Goal: Transaction & Acquisition: Download file/media

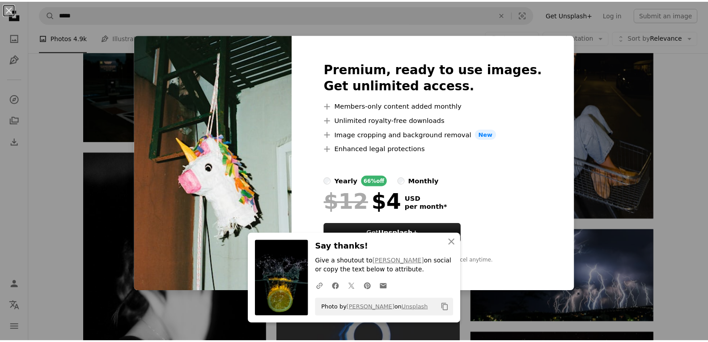
scroll to position [3536, 0]
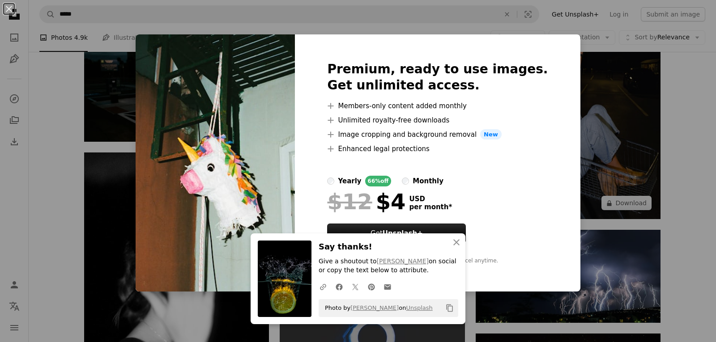
click at [570, 102] on div "An X shape An X shape Close Say thanks! Give a shoutout to [PERSON_NAME] on soc…" at bounding box center [358, 171] width 716 height 342
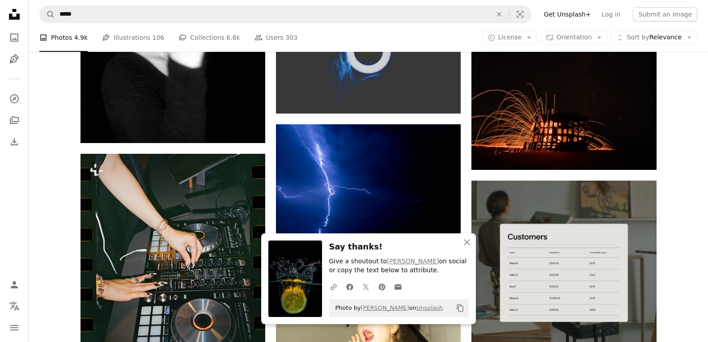
scroll to position [3849, 0]
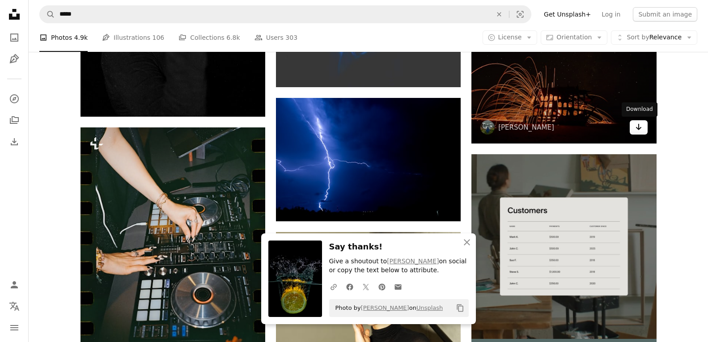
click at [644, 133] on link "Arrow pointing down" at bounding box center [639, 127] width 18 height 14
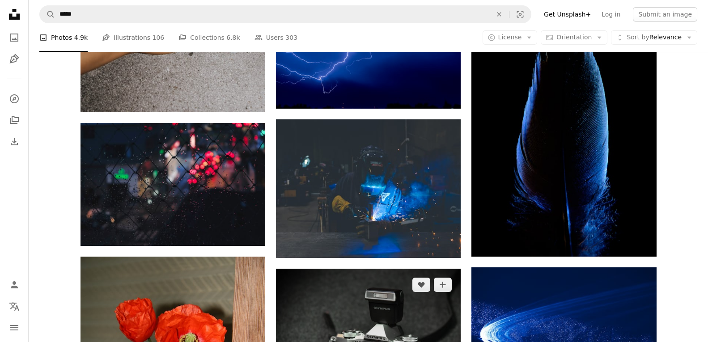
scroll to position [4699, 0]
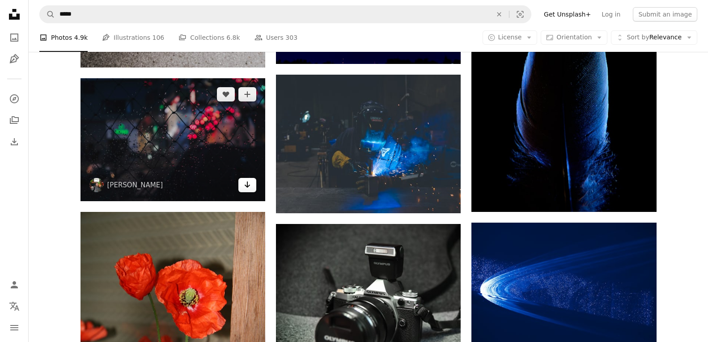
click at [249, 187] on icon "Download" at bounding box center [248, 185] width 6 height 6
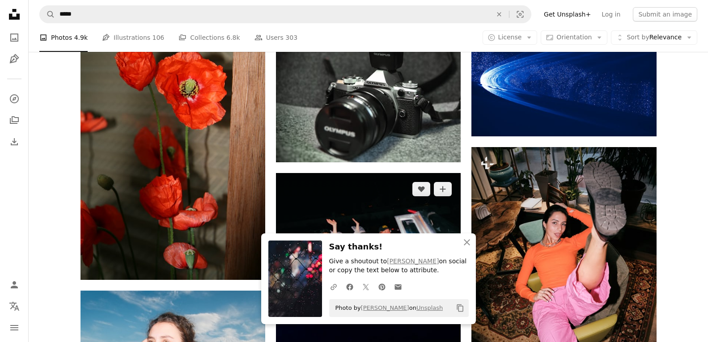
scroll to position [4923, 0]
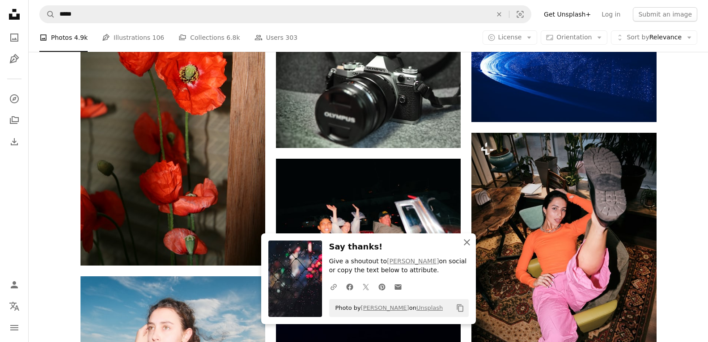
click at [468, 244] on icon "An X shape" at bounding box center [467, 242] width 11 height 11
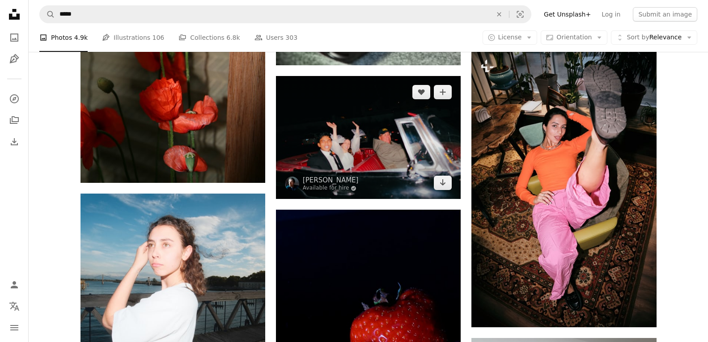
scroll to position [5012, 0]
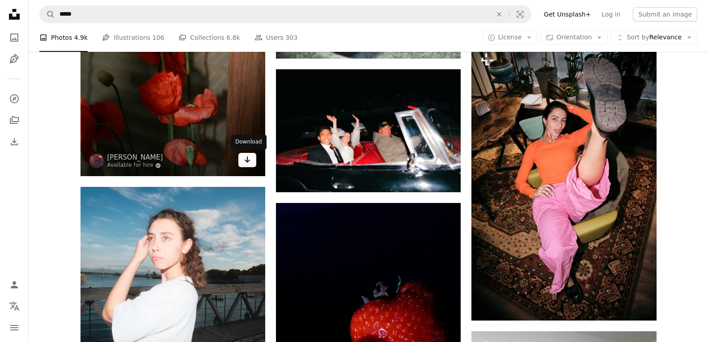
click at [251, 167] on link "Arrow pointing down" at bounding box center [247, 160] width 18 height 14
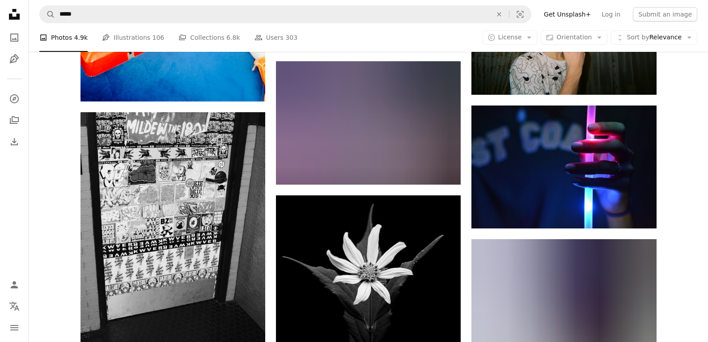
scroll to position [6981, 0]
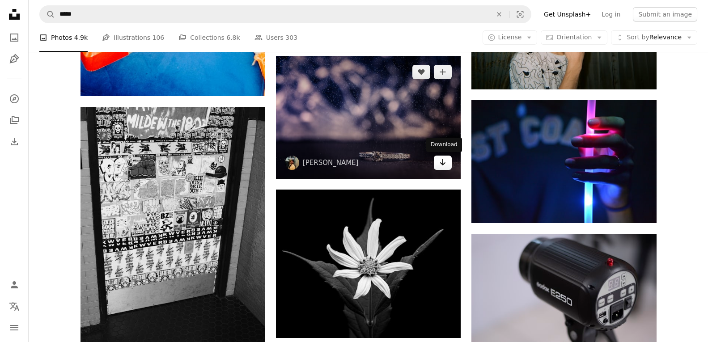
click at [439, 157] on link "Arrow pointing down" at bounding box center [443, 163] width 18 height 14
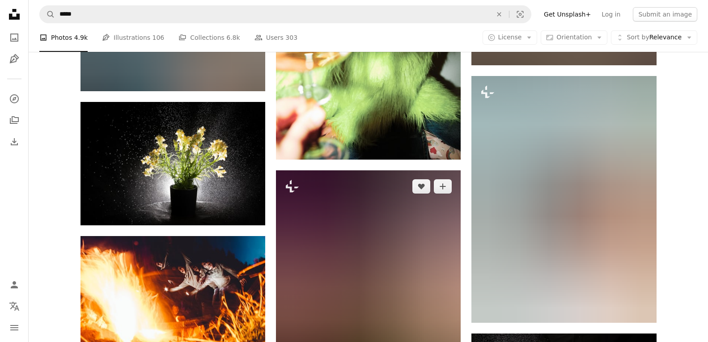
scroll to position [8278, 0]
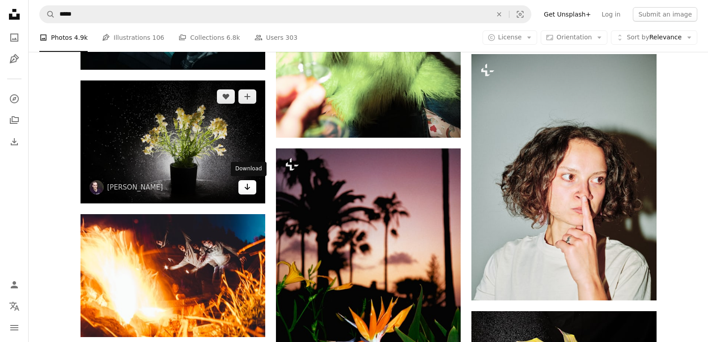
click at [246, 188] on icon "Arrow pointing down" at bounding box center [247, 187] width 7 height 11
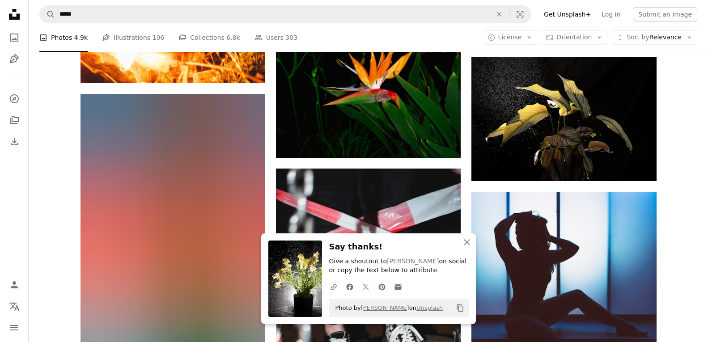
scroll to position [8547, 0]
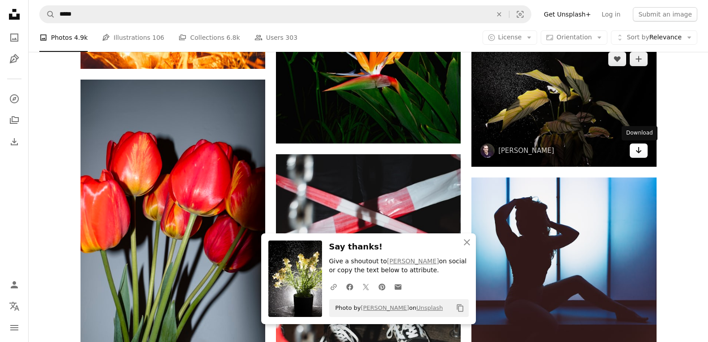
click at [637, 153] on icon "Arrow pointing down" at bounding box center [638, 150] width 7 height 11
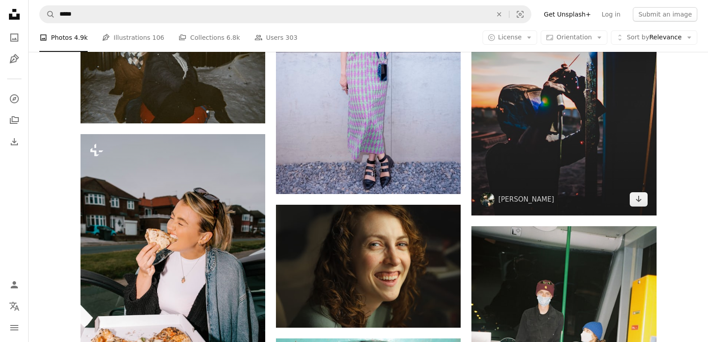
scroll to position [9889, 0]
